Goal: Task Accomplishment & Management: Manage account settings

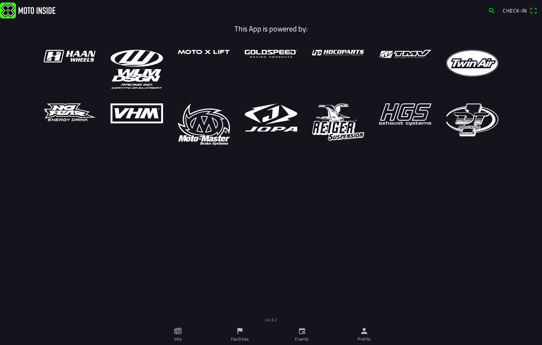
click at [302, 338] on ion-label "Events" at bounding box center [302, 339] width 14 height 7
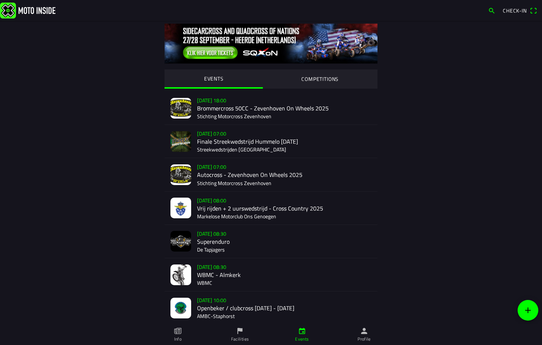
click at [260, 177] on div "[DATE] 07:00 Autocross - [GEOGRAPHIC_DATA] On Wheels 2025 Stichting Motorcross …" at bounding box center [284, 174] width 174 height 33
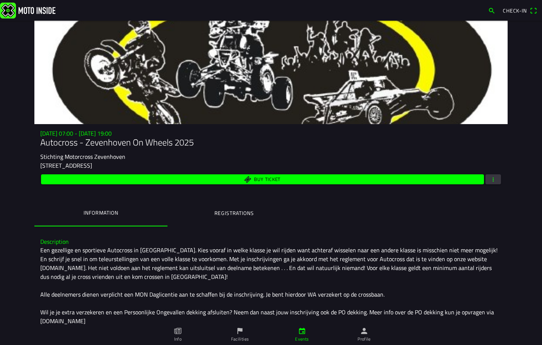
click at [485, 178] on button "button" at bounding box center [493, 179] width 16 height 10
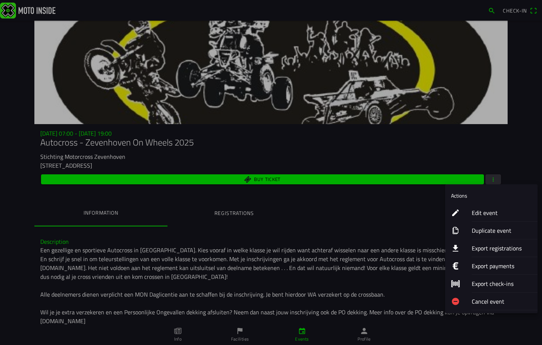
click at [491, 214] on ion-label "Edit event" at bounding box center [502, 212] width 60 height 9
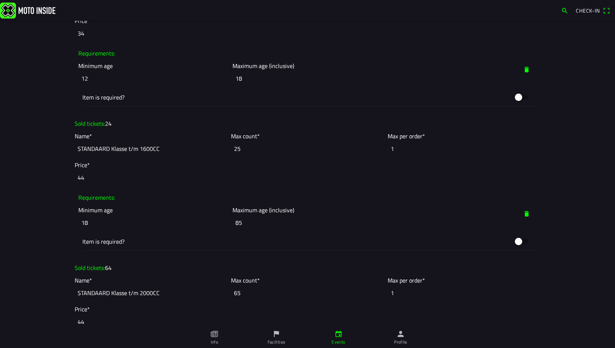
scroll to position [813, 0]
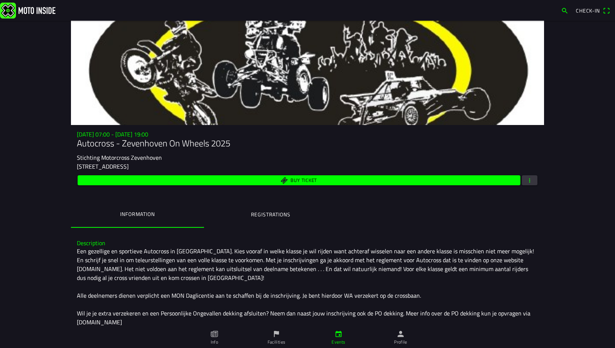
click at [533, 184] on button "button" at bounding box center [530, 180] width 16 height 10
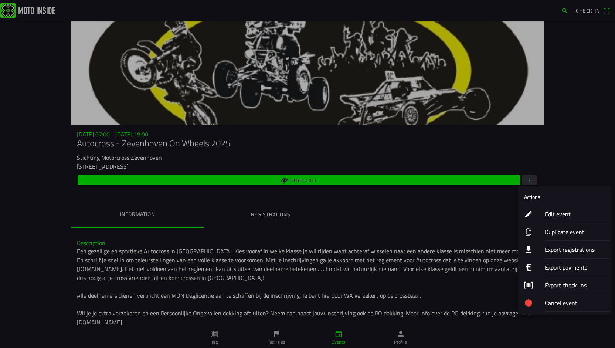
click at [541, 251] on ion-label "Export registrations" at bounding box center [575, 249] width 60 height 9
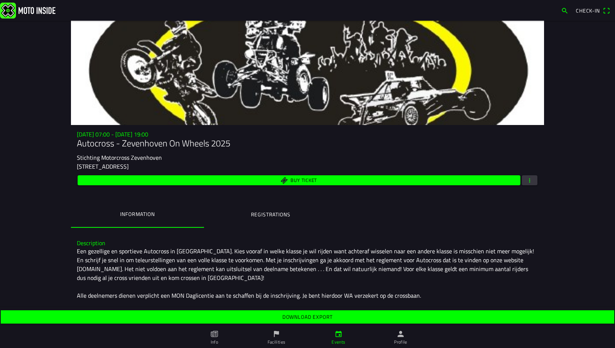
click at [464, 317] on span "Download export" at bounding box center [307, 316] width 602 height 13
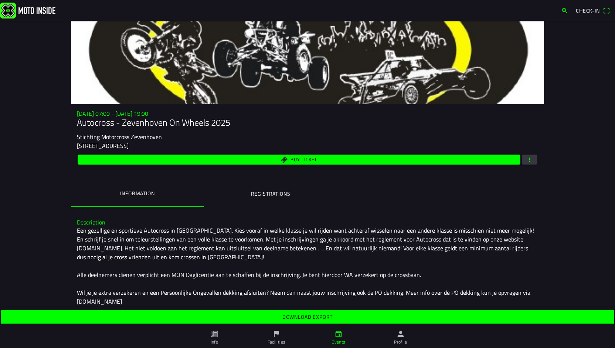
scroll to position [37, 0]
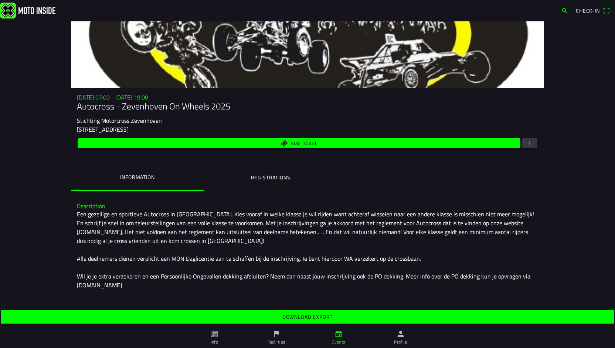
click at [526, 147] on span "button" at bounding box center [529, 143] width 7 height 10
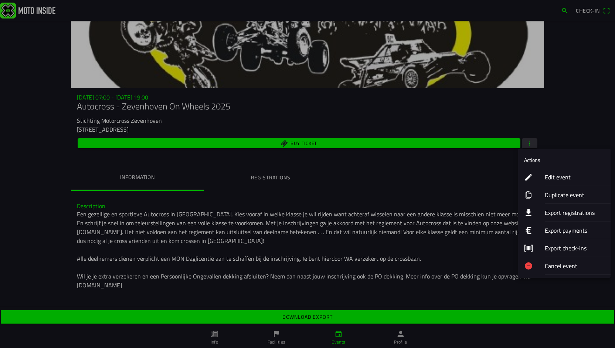
click at [541, 179] on ion-label "Edit event" at bounding box center [575, 177] width 60 height 9
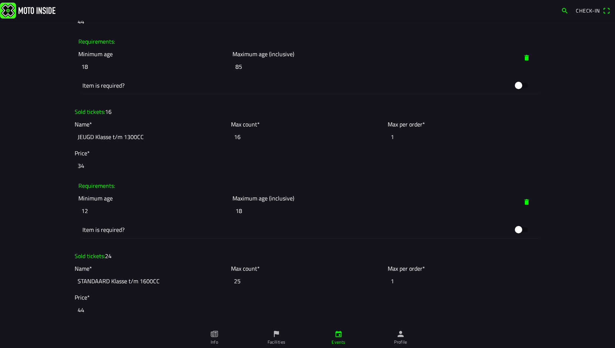
scroll to position [591, 0]
